Goal: Transaction & Acquisition: Subscribe to service/newsletter

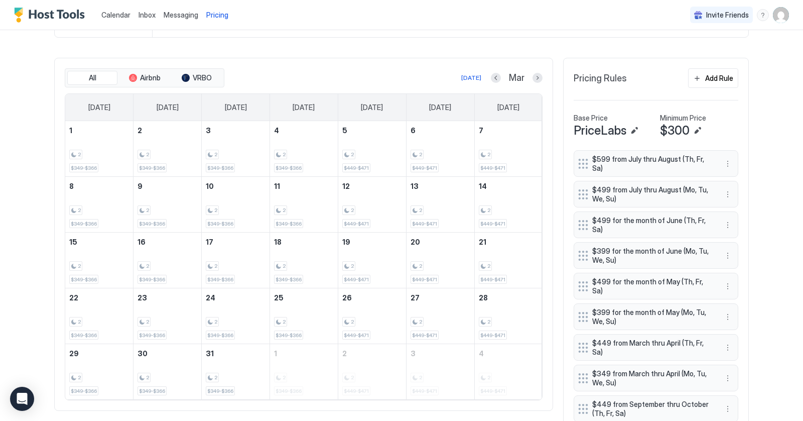
scroll to position [192, 578]
click at [474, 81] on button "[DATE]" at bounding box center [471, 78] width 23 height 12
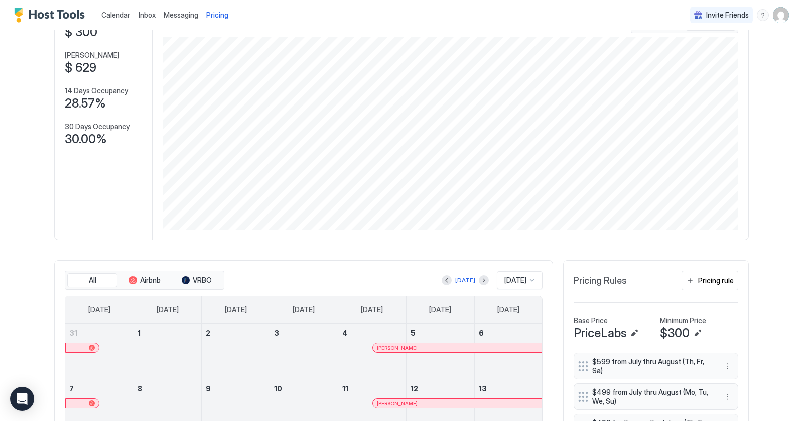
scroll to position [69, 0]
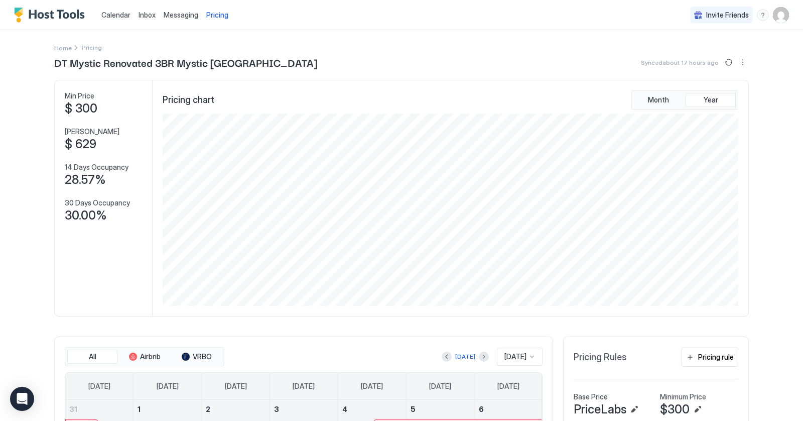
click at [213, 19] on span "Pricing" at bounding box center [217, 15] width 22 height 9
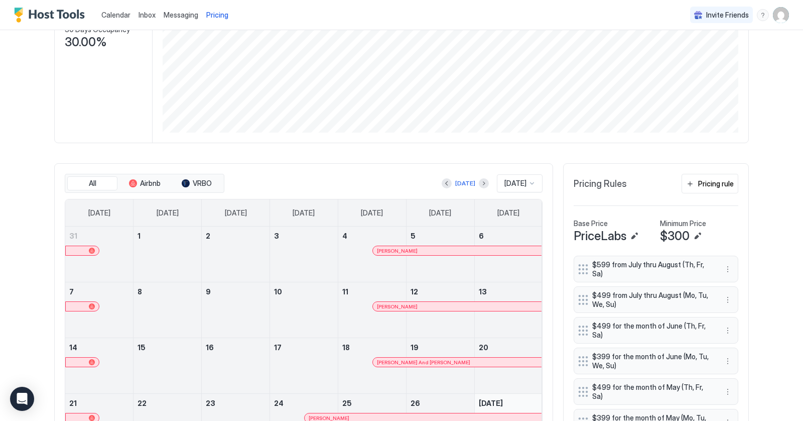
scroll to position [177, 0]
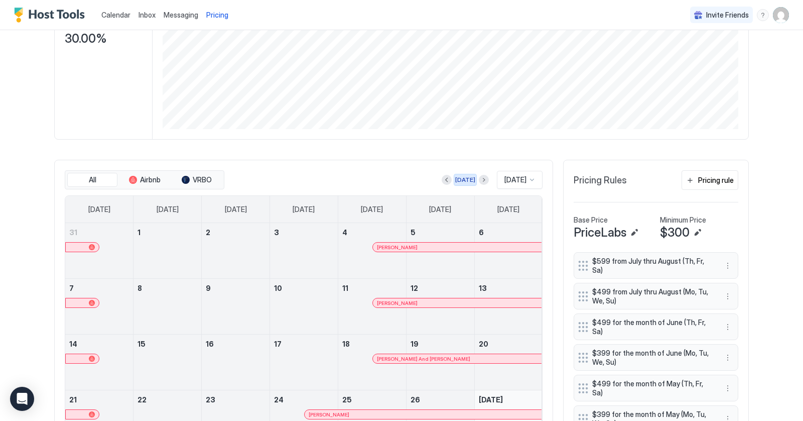
click at [460, 180] on div "[DATE]" at bounding box center [465, 179] width 20 height 9
click at [479, 177] on button "Next month" at bounding box center [484, 180] width 10 height 10
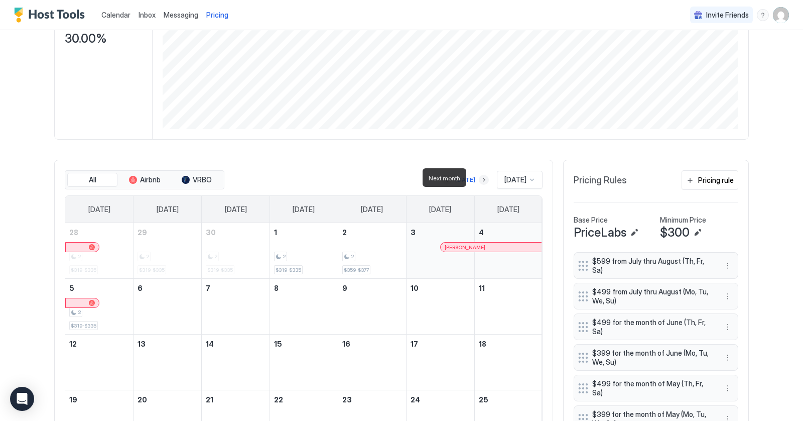
click at [479, 177] on button "Next month" at bounding box center [484, 180] width 10 height 10
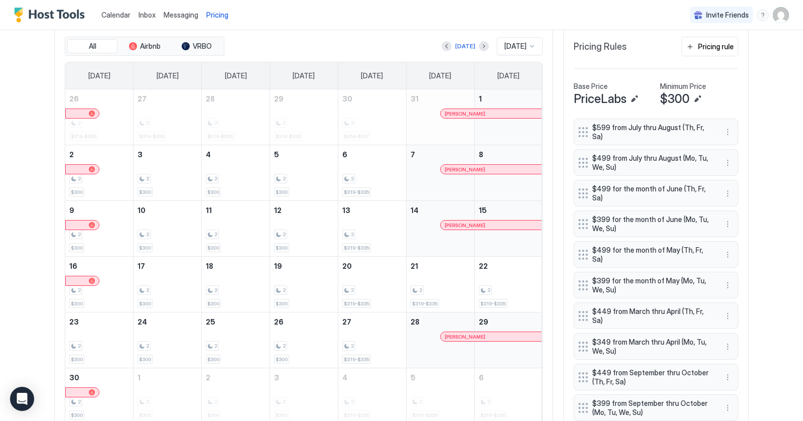
scroll to position [309, 0]
click at [479, 47] on button "Next month" at bounding box center [484, 47] width 10 height 10
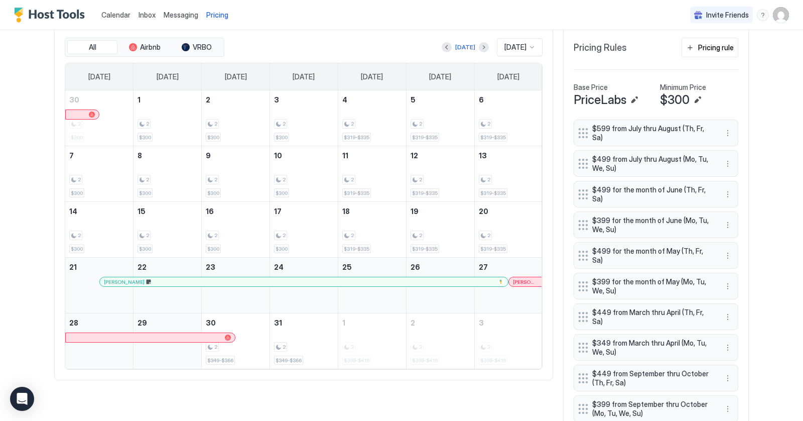
click at [403, 32] on div "All Airbnb VRBO [DATE] [DATE] [DATE] [DATE] [DATE] [DATE] [DATE] [DATE] [DATE] …" at bounding box center [303, 203] width 499 height 353
click at [460, 46] on div "[DATE]" at bounding box center [465, 47] width 20 height 9
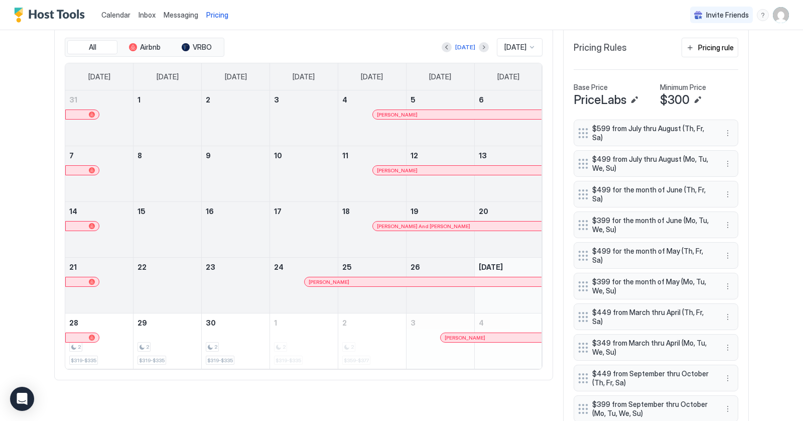
click at [386, 45] on div "[DATE] [DATE]" at bounding box center [384, 47] width 316 height 18
click at [457, 48] on div "[DATE]" at bounding box center [465, 47] width 20 height 9
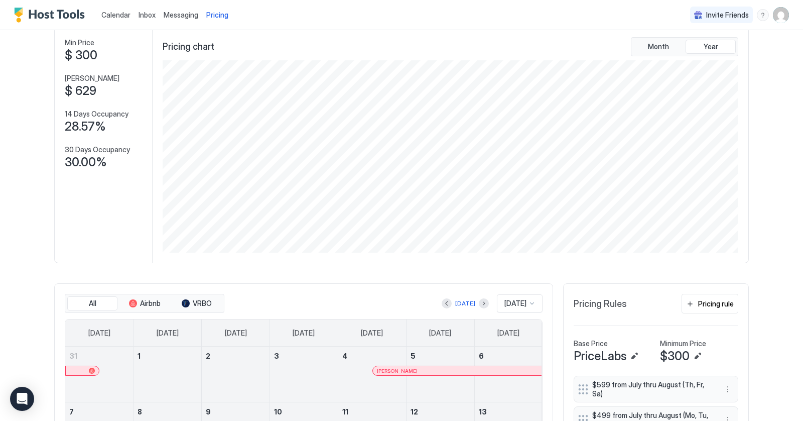
scroll to position [0, 0]
